Goal: Task Accomplishment & Management: Manage account settings

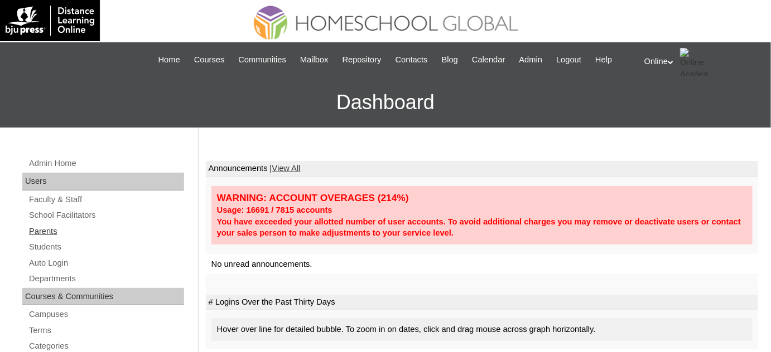
click at [92, 236] on link "Parents" at bounding box center [106, 232] width 156 height 14
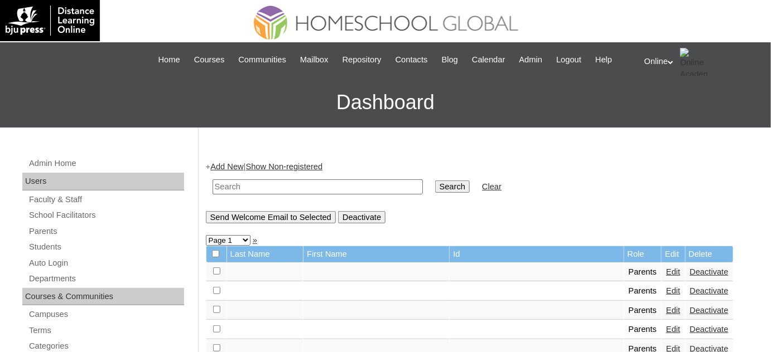
click at [240, 174] on td at bounding box center [317, 187] width 221 height 26
click at [244, 181] on input "text" at bounding box center [317, 187] width 210 height 15
type input "garque"
click at [435, 181] on input "Search" at bounding box center [452, 187] width 35 height 12
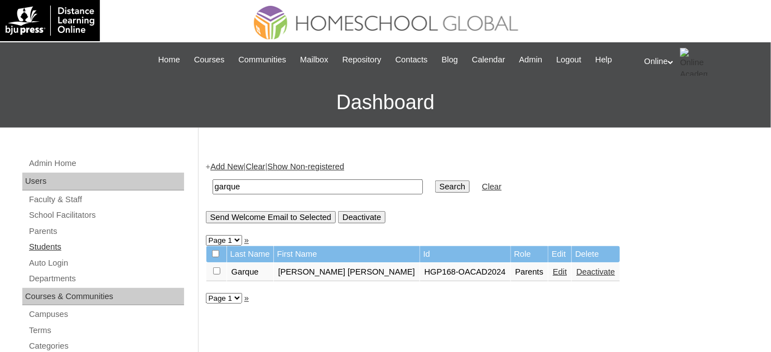
click at [83, 245] on link "Students" at bounding box center [106, 247] width 156 height 14
click at [553, 272] on link "Edit" at bounding box center [560, 272] width 14 height 9
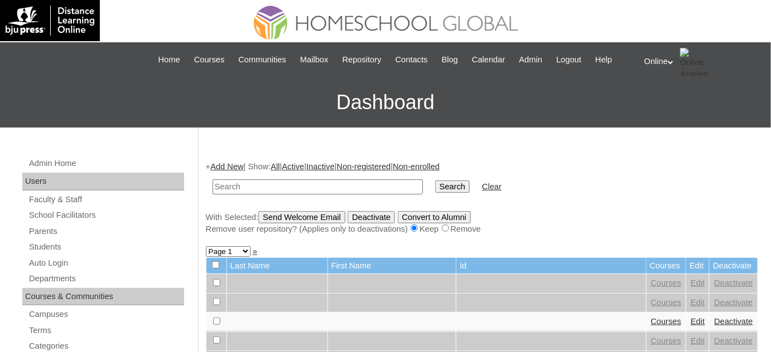
drag, startPoint x: 286, startPoint y: 192, endPoint x: 281, endPoint y: 188, distance: 6.4
click at [286, 192] on input "text" at bounding box center [317, 187] width 210 height 15
type input "garque"
click at [435, 181] on input "Search" at bounding box center [452, 187] width 35 height 12
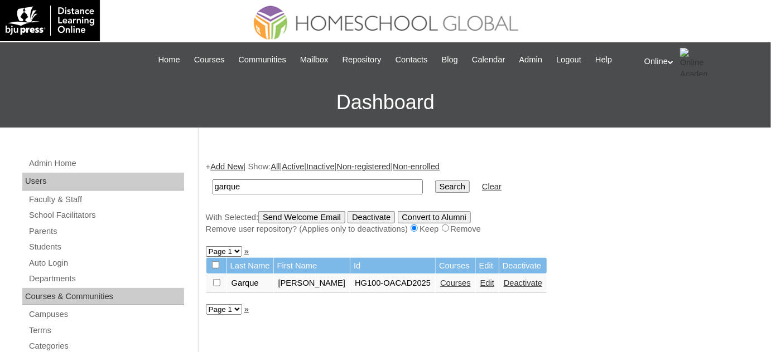
click at [461, 285] on link "Courses" at bounding box center [455, 283] width 31 height 9
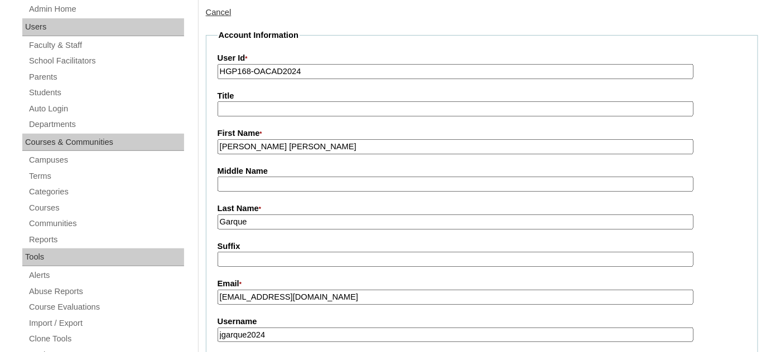
scroll to position [152, 0]
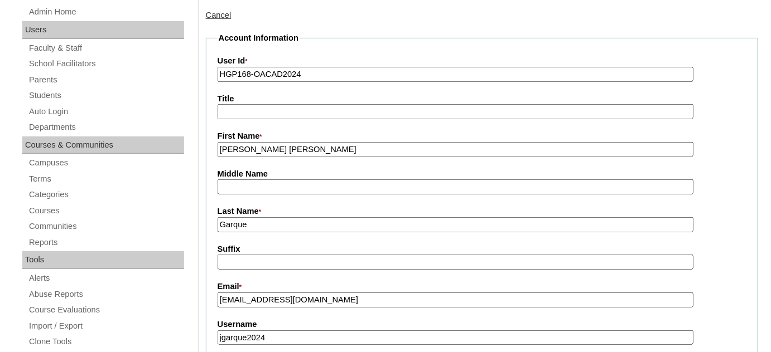
click at [284, 325] on label "Username" at bounding box center [481, 325] width 529 height 12
click at [284, 331] on input "jgarque2024" at bounding box center [455, 338] width 476 height 15
click at [285, 331] on input "jgarque2024" at bounding box center [455, 338] width 476 height 15
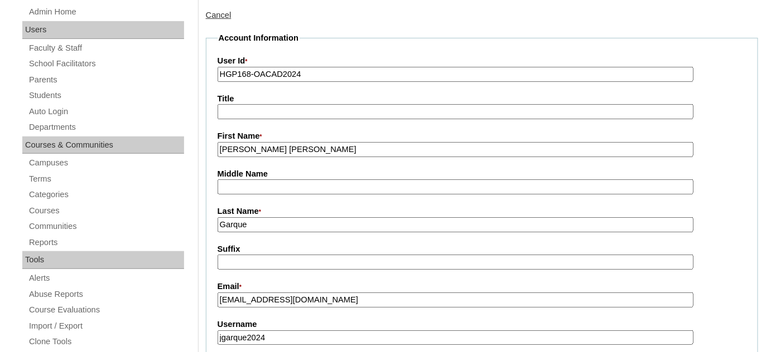
paste input "mgarque2025"
type input "jmgarque2025"
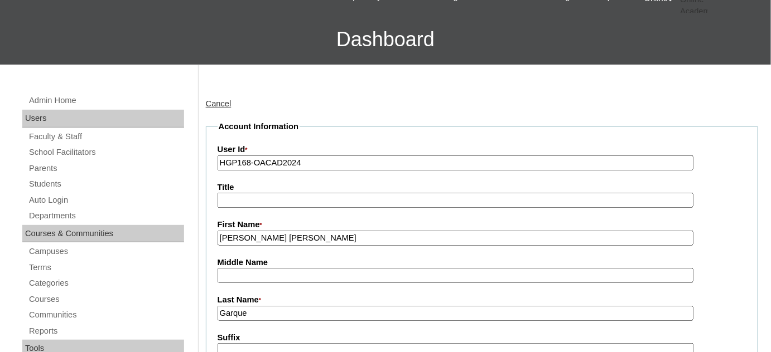
scroll to position [0, 0]
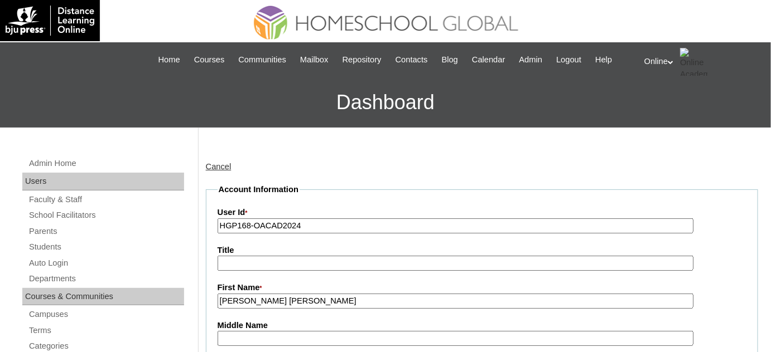
click at [323, 222] on input "HGP168-OACAD2024" at bounding box center [455, 226] width 476 height 15
paste input "0080-OACAD2025"
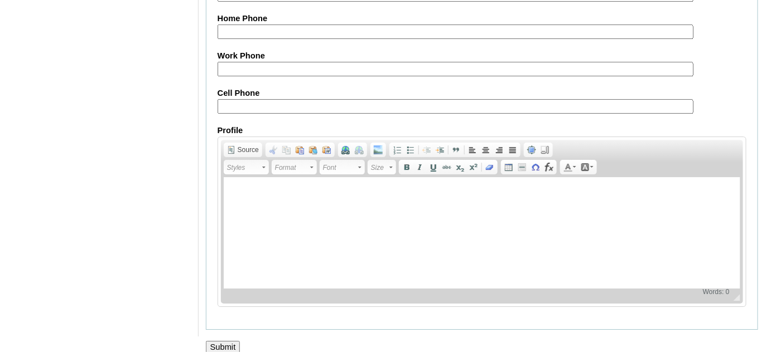
scroll to position [1097, 0]
type input "HGP0080-OACAD2025"
click at [231, 341] on input "Submit" at bounding box center [223, 347] width 35 height 12
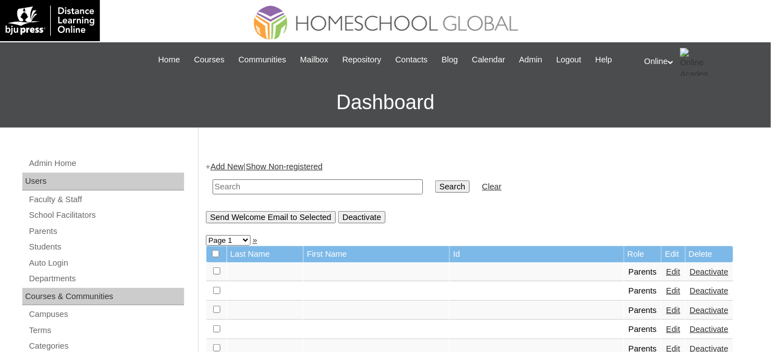
click at [664, 196] on form "Search Clear" at bounding box center [482, 187] width 552 height 28
click at [581, 59] on span "Logout" at bounding box center [568, 60] width 25 height 13
click at [356, 187] on input "text" at bounding box center [317, 187] width 210 height 15
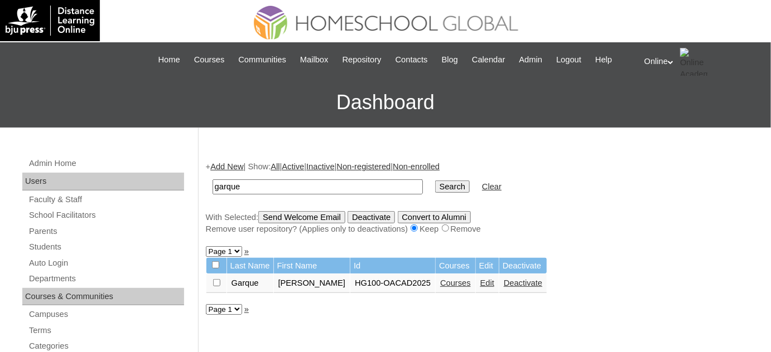
click at [489, 285] on link "Edit" at bounding box center [487, 283] width 14 height 9
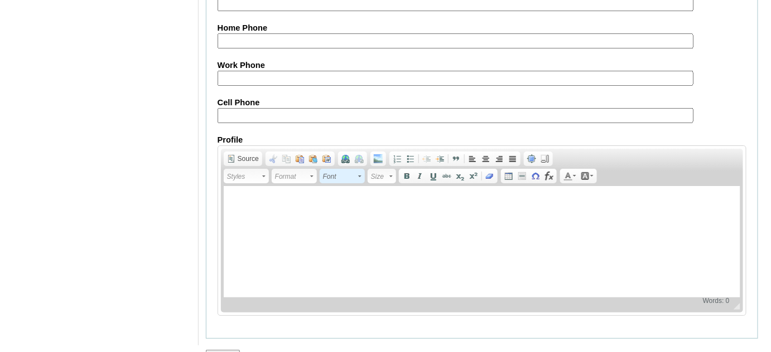
scroll to position [1339, 0]
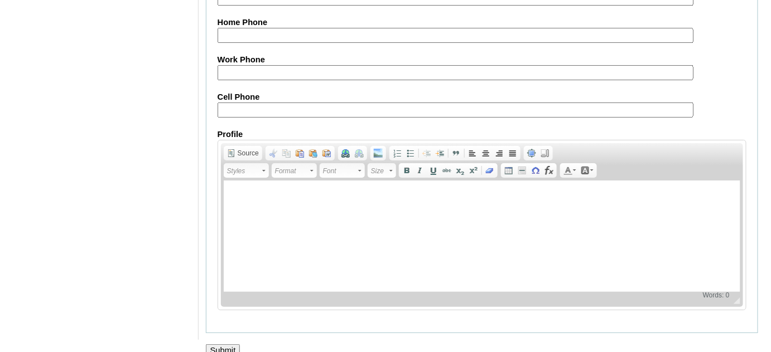
click at [235, 345] on input "Submit" at bounding box center [223, 351] width 35 height 12
